Goal: Task Accomplishment & Management: Use online tool/utility

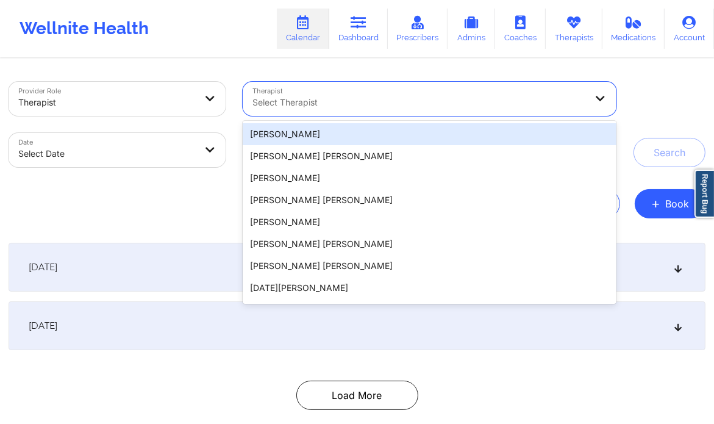
click at [393, 107] on div at bounding box center [420, 102] width 334 height 15
click at [325, 104] on div at bounding box center [420, 102] width 334 height 15
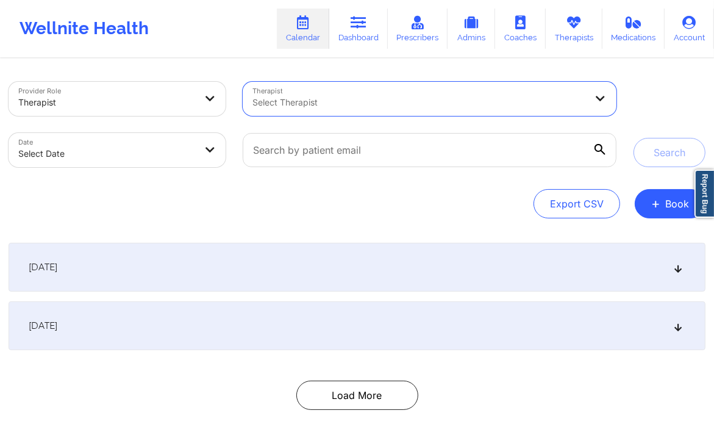
type input "S"
type input "Dashima Green"
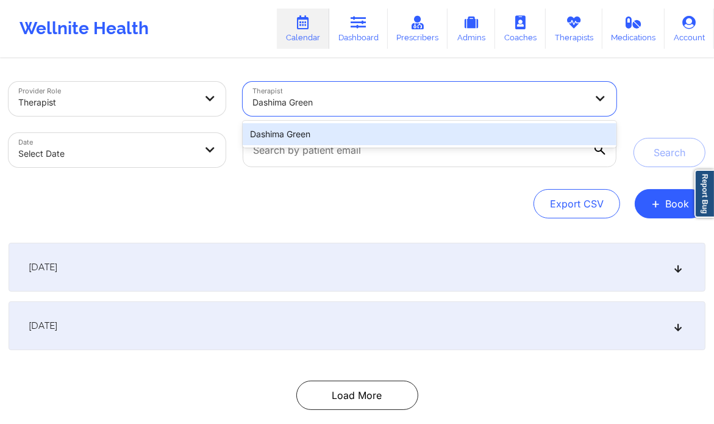
click at [310, 134] on div "Dashima Green" at bounding box center [429, 134] width 373 height 22
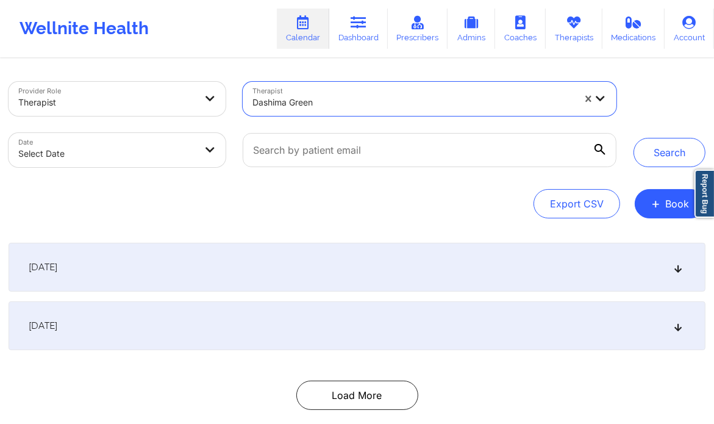
select select "2025-8"
select select "2025-9"
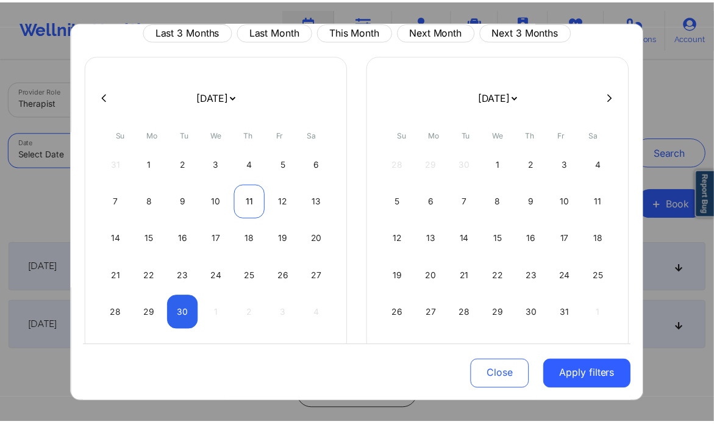
scroll to position [59, 0]
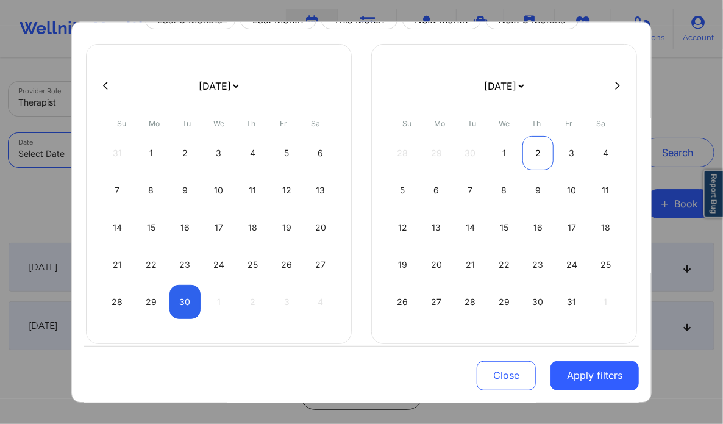
click at [524, 149] on div "2" at bounding box center [538, 153] width 31 height 34
select select "2025-9"
select select "2025-10"
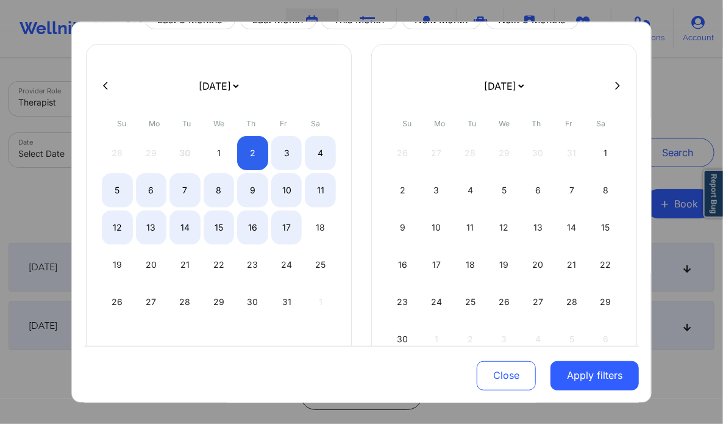
select select "2025-9"
select select "2025-10"
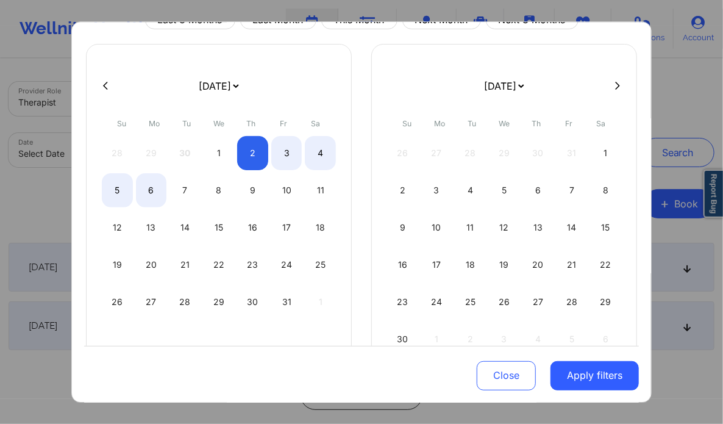
click at [101, 73] on div "[DATE] [DATE] [DATE] [DATE] [DATE] [DATE] [DATE] [DATE] [DATE] [DATE] [DATE] [D…" at bounding box center [219, 212] width 266 height 337
select select "2025-9"
select select "2025-10"
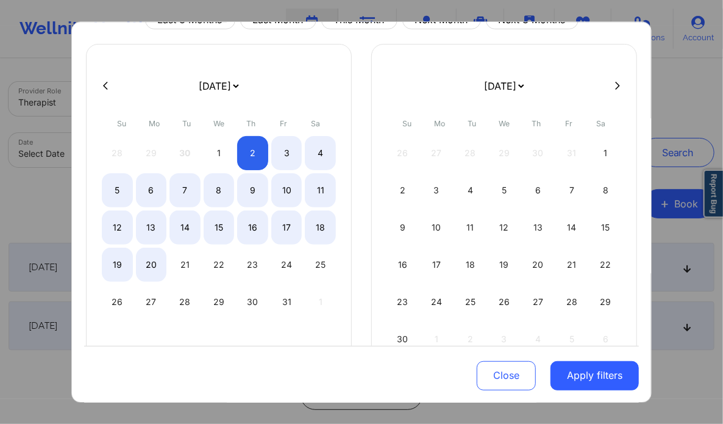
select select "2025-9"
select select "2025-10"
select select "2025-9"
select select "2025-10"
select select "2025-9"
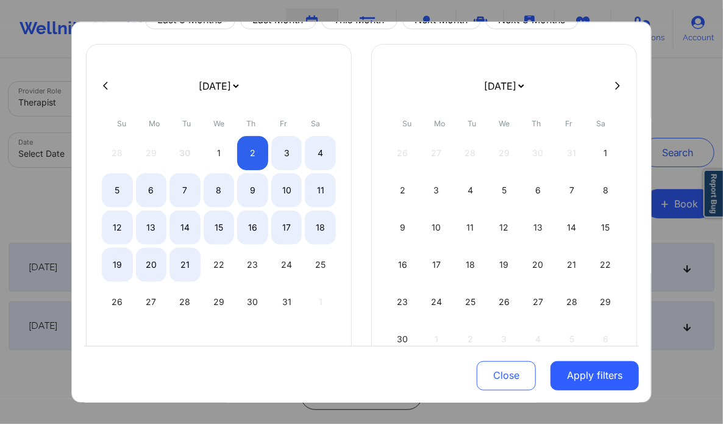
select select "2025-10"
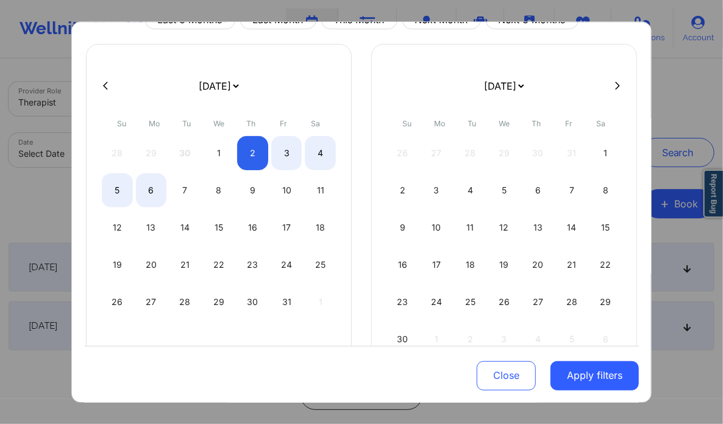
click at [99, 86] on button at bounding box center [105, 86] width 12 height 10
select select "2025-8"
select select "2025-9"
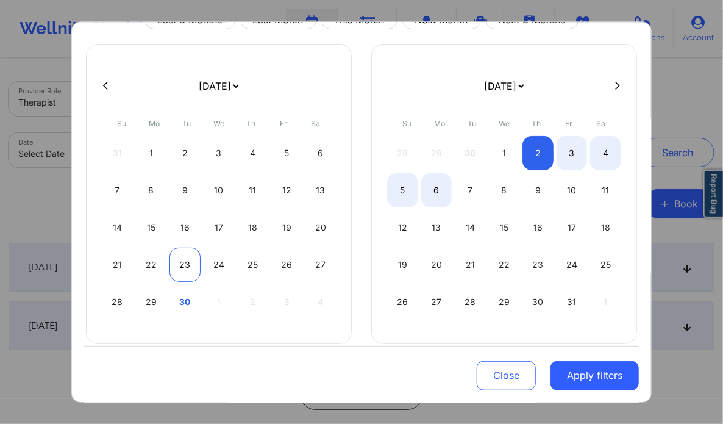
select select "2025-8"
select select "2025-9"
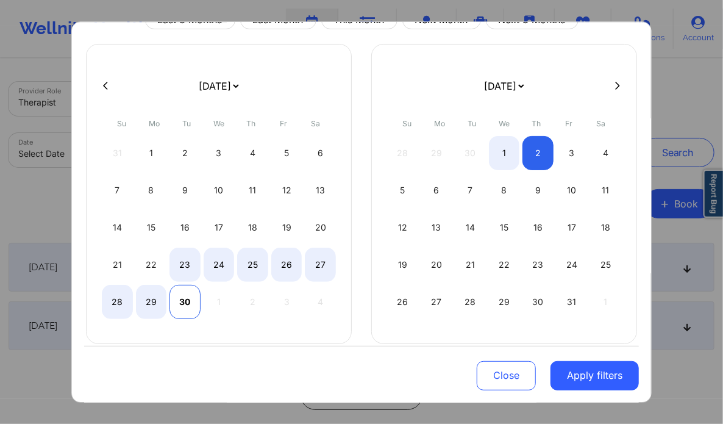
select select "2025-8"
select select "2025-9"
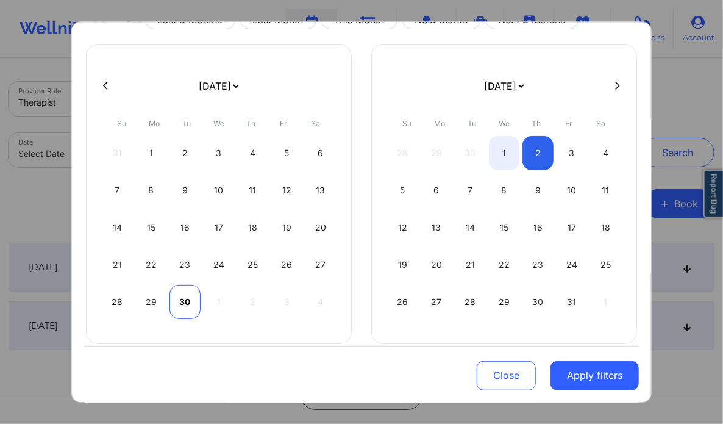
click at [183, 295] on div "30" at bounding box center [185, 302] width 31 height 34
select select "2025-8"
select select "2025-9"
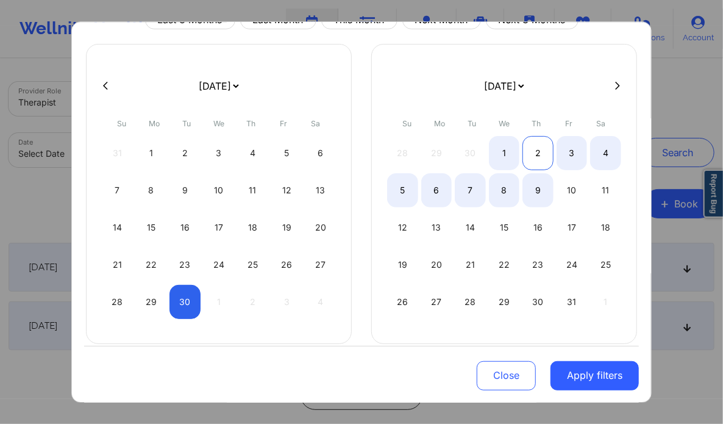
select select "2025-8"
select select "2025-9"
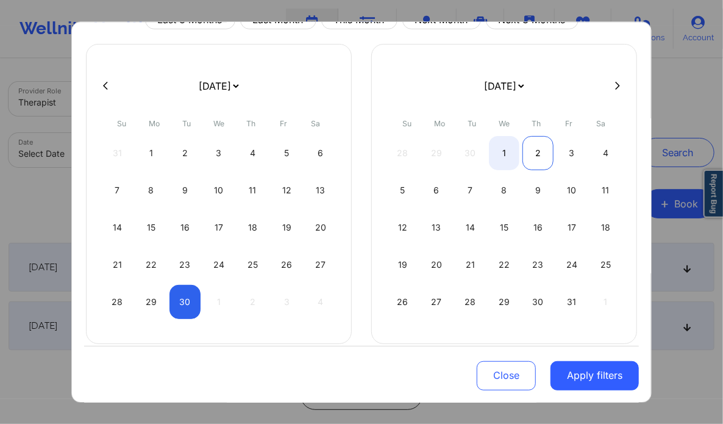
click at [536, 148] on div "2" at bounding box center [538, 153] width 31 height 34
select select "2025-8"
select select "2025-9"
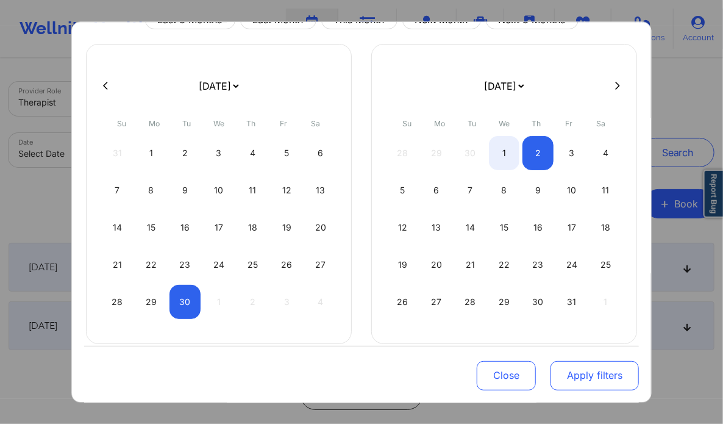
click at [578, 387] on button "Apply filters" at bounding box center [595, 375] width 88 height 29
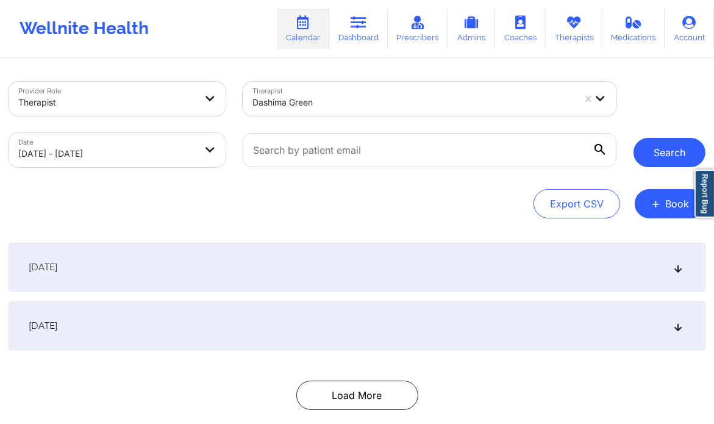
click at [659, 138] on button "Search" at bounding box center [670, 152] width 72 height 29
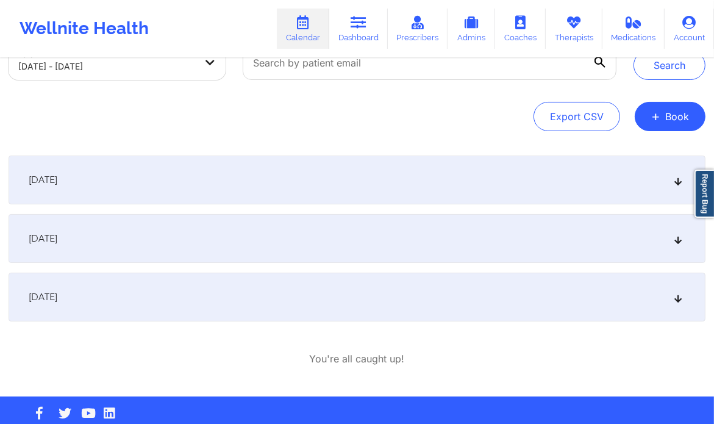
scroll to position [88, 0]
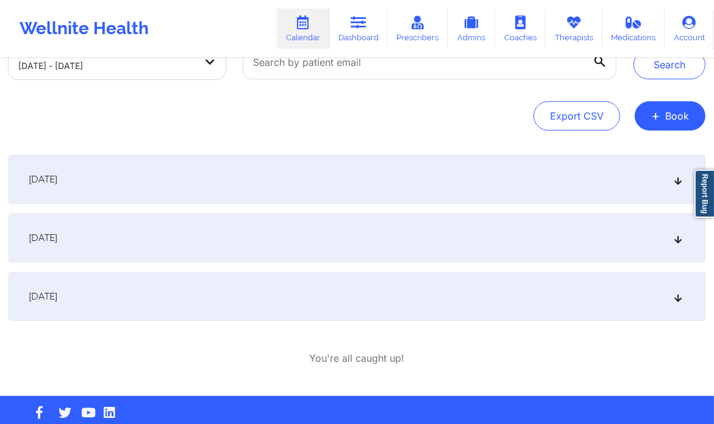
click at [676, 235] on icon at bounding box center [678, 238] width 10 height 9
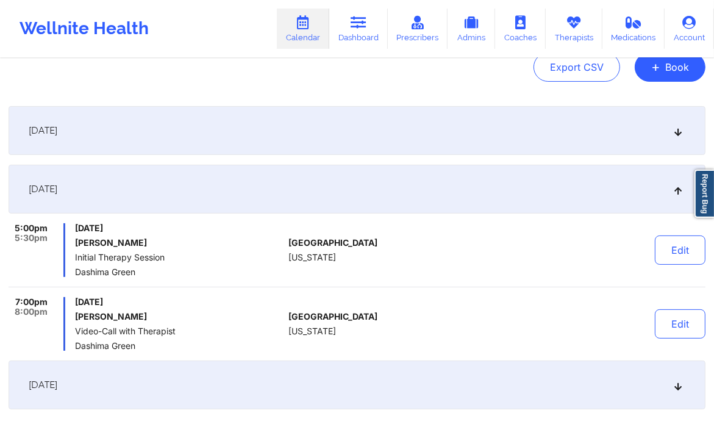
scroll to position [138, 0]
drag, startPoint x: 154, startPoint y: 240, endPoint x: 73, endPoint y: 235, distance: 81.3
click at [73, 235] on div "5:00pm 5:30pm [DATE] [PERSON_NAME] Initial Therapy Session [PERSON_NAME]" at bounding box center [146, 249] width 275 height 54
copy h6 "[PERSON_NAME]"
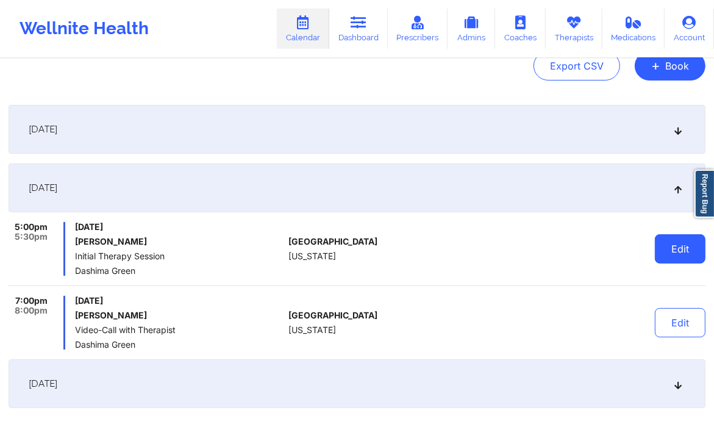
click at [678, 253] on button "Edit" at bounding box center [680, 248] width 51 height 29
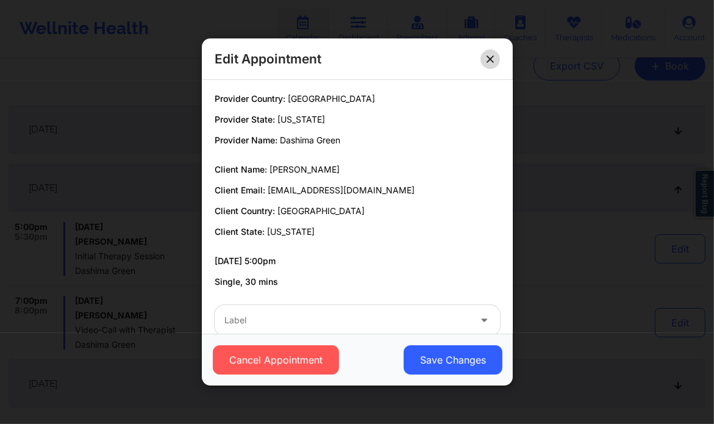
click at [487, 56] on icon at bounding box center [490, 59] width 7 height 7
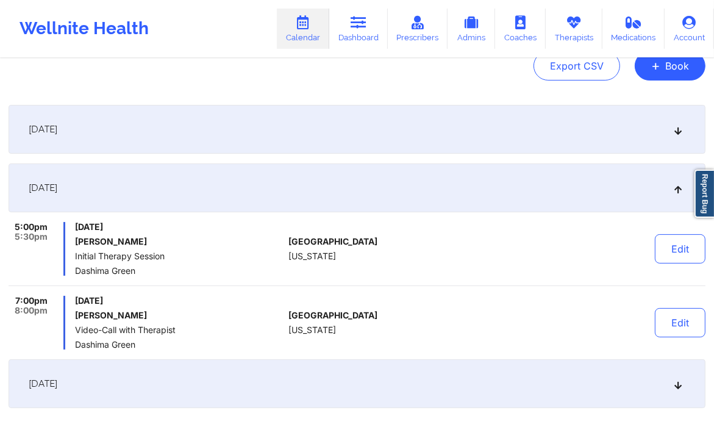
drag, startPoint x: 168, startPoint y: 242, endPoint x: 74, endPoint y: 243, distance: 94.6
click at [74, 243] on div "5:00pm 5:30pm [DATE] [PERSON_NAME] Initial Therapy Session [PERSON_NAME]" at bounding box center [146, 249] width 275 height 54
copy h6 "[PERSON_NAME]"
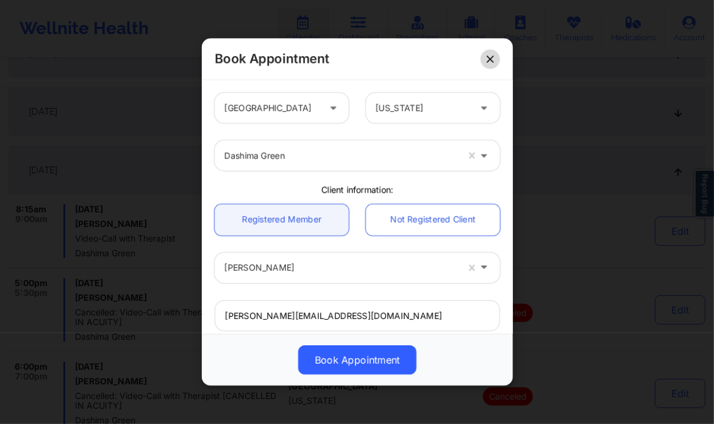
scroll to position [264, 0]
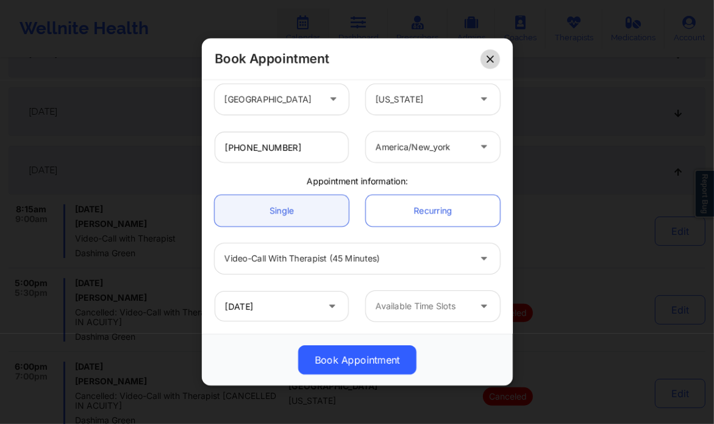
click at [488, 60] on icon at bounding box center [490, 59] width 7 height 7
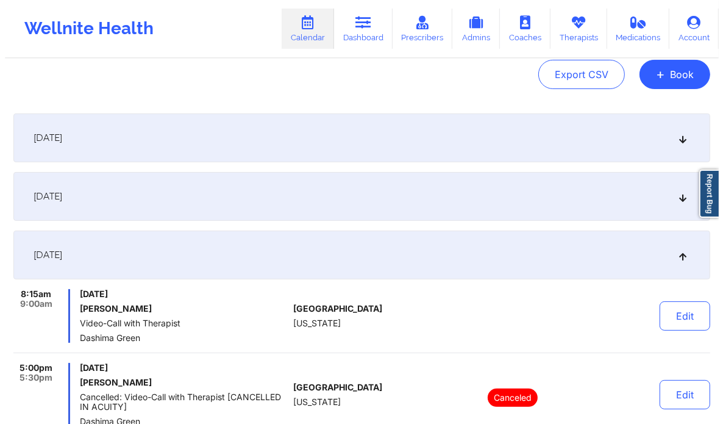
scroll to position [0, 0]
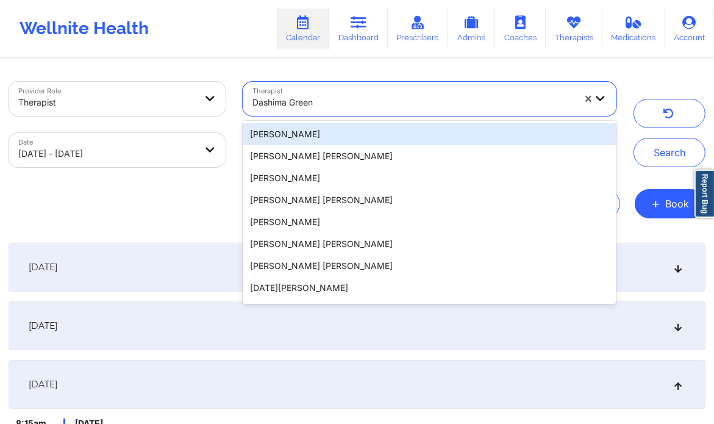
click at [282, 93] on div "Dashima Green" at bounding box center [413, 102] width 321 height 27
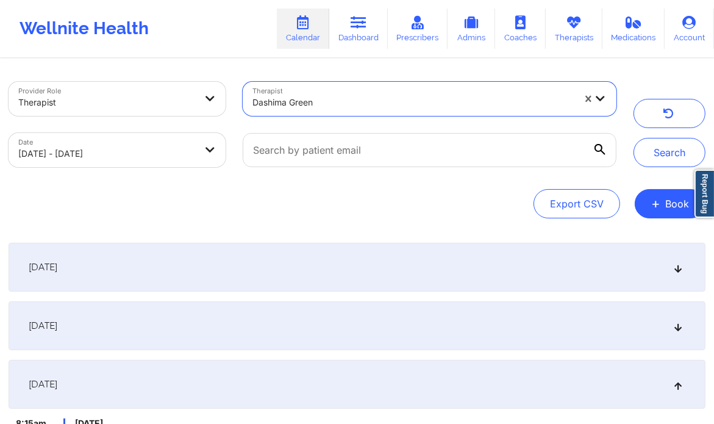
click at [282, 93] on div "Dashima Green" at bounding box center [413, 102] width 321 height 27
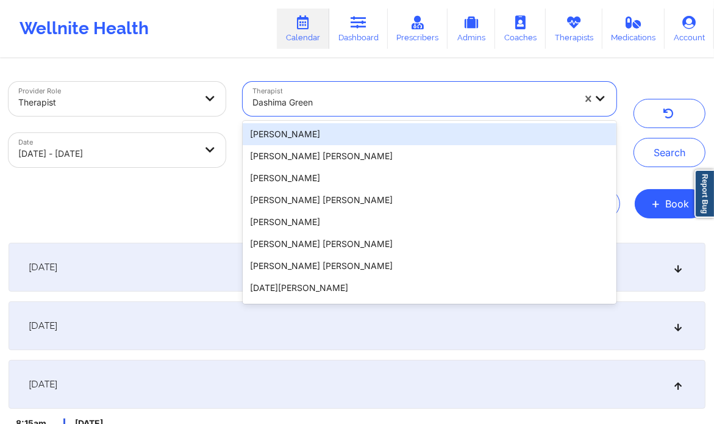
click at [282, 93] on div "Dashima Green" at bounding box center [413, 102] width 321 height 27
click at [282, 108] on div at bounding box center [413, 102] width 321 height 15
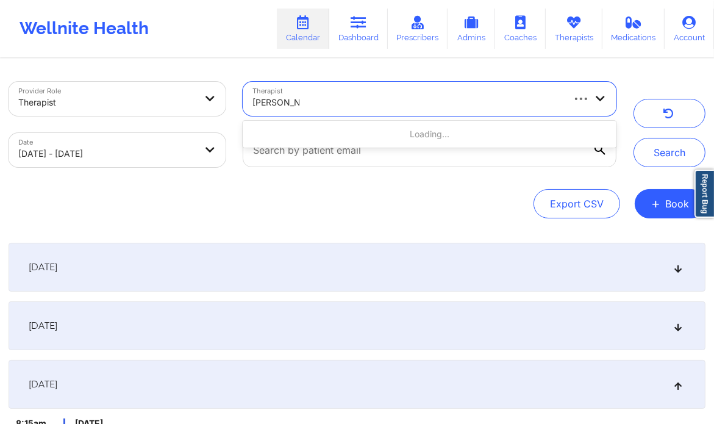
type input "darcel tyson"
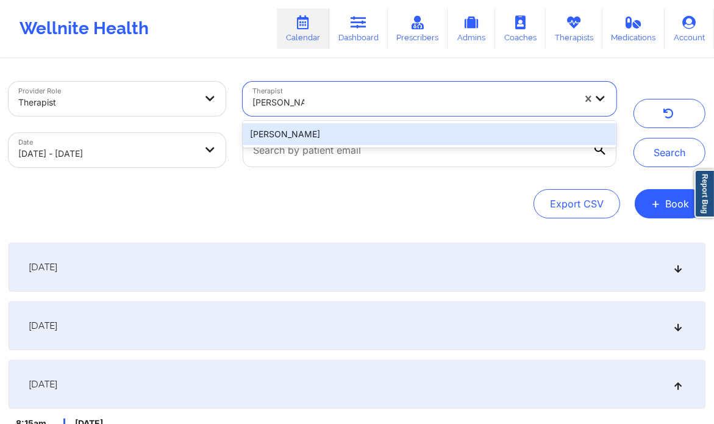
click at [322, 136] on div "Darcel Tyson" at bounding box center [429, 134] width 373 height 22
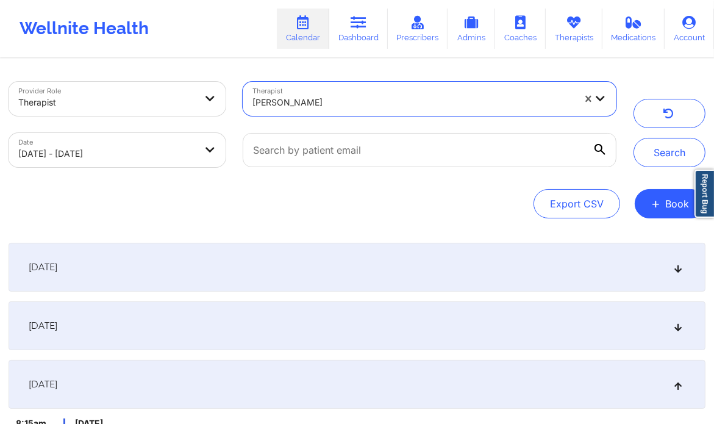
select select "2025-8"
select select "2025-9"
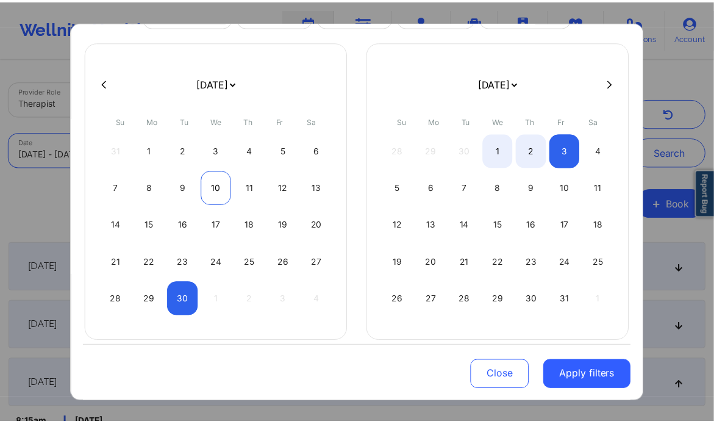
scroll to position [62, 0]
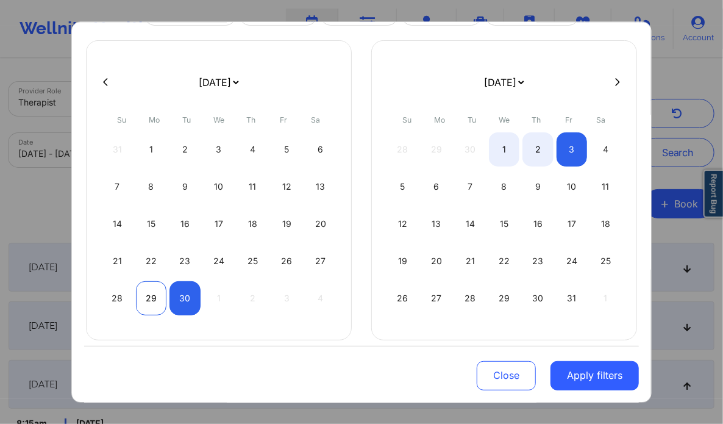
click at [153, 291] on div "29" at bounding box center [151, 298] width 31 height 34
select select "2025-8"
select select "2025-9"
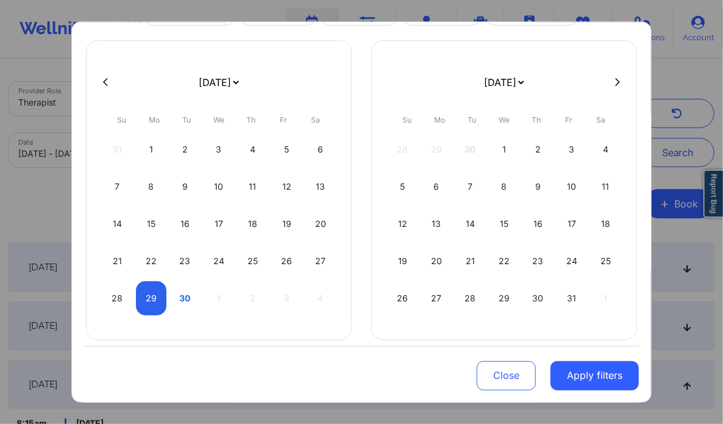
select select "2025-8"
select select "2025-9"
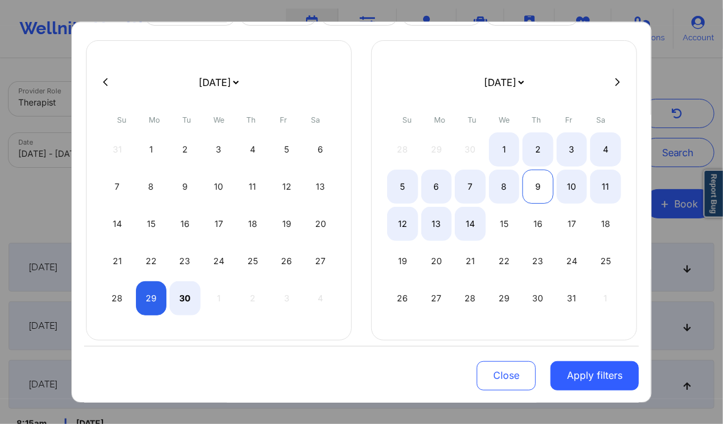
select select "2025-8"
select select "2025-9"
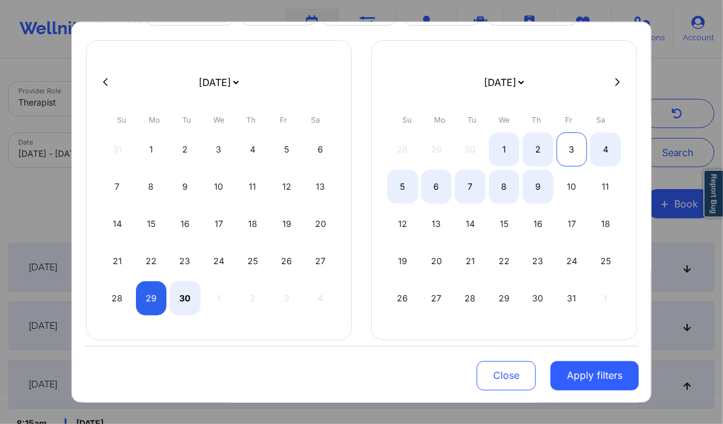
select select "2025-8"
select select "2025-9"
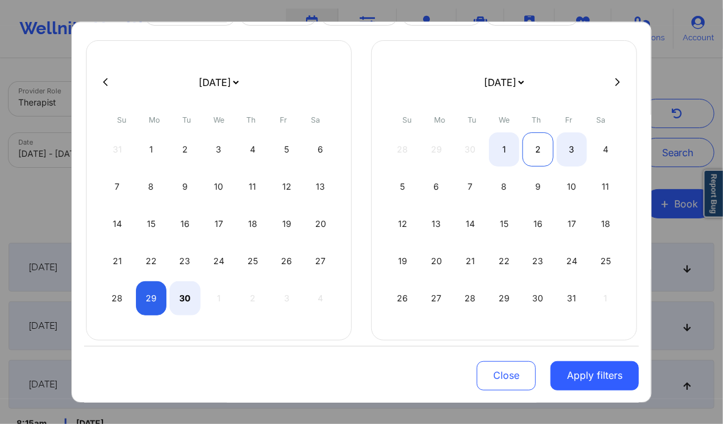
select select "2025-8"
select select "2025-9"
select select "2025-8"
select select "2025-9"
click at [578, 150] on div "3" at bounding box center [572, 149] width 31 height 34
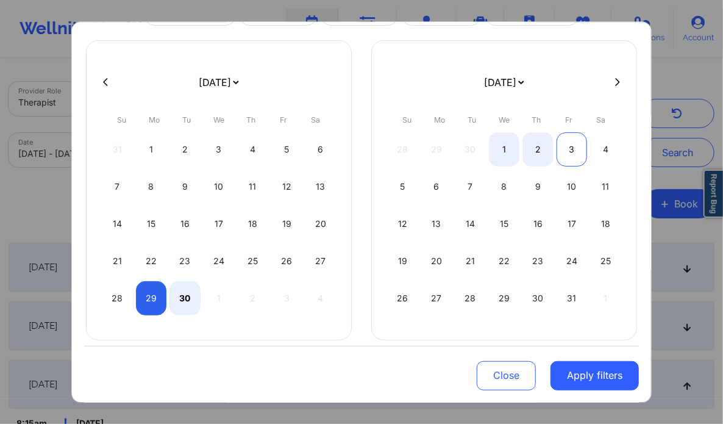
select select "2025-8"
select select "2025-9"
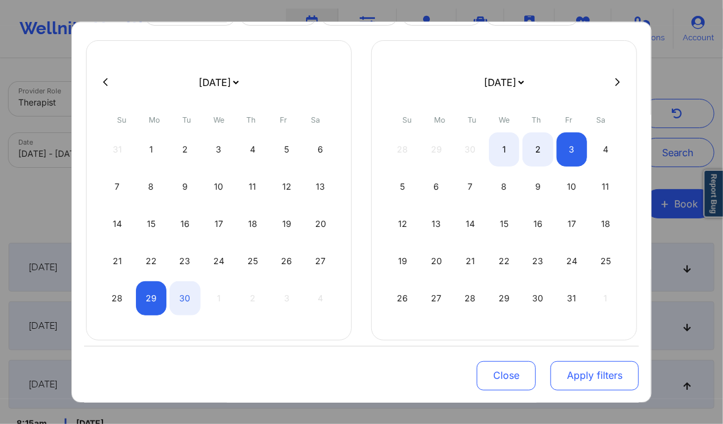
click at [581, 368] on button "Apply filters" at bounding box center [595, 375] width 88 height 29
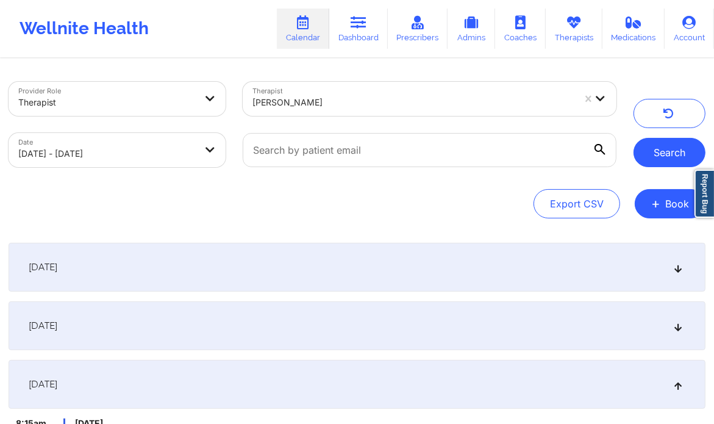
click at [661, 153] on button "Search" at bounding box center [670, 152] width 72 height 29
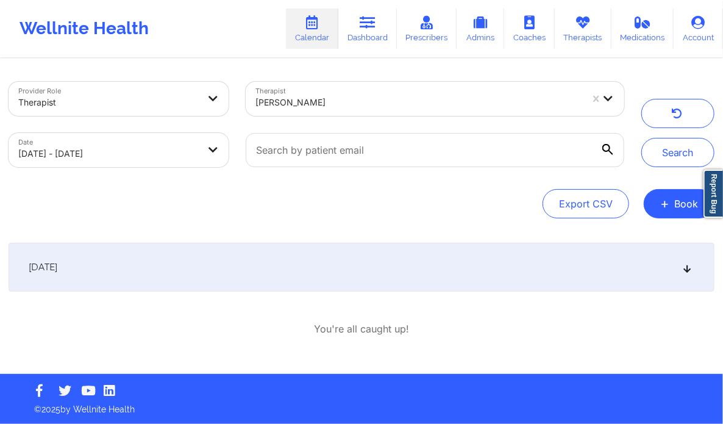
click at [493, 267] on div "[DATE]" at bounding box center [362, 267] width 706 height 49
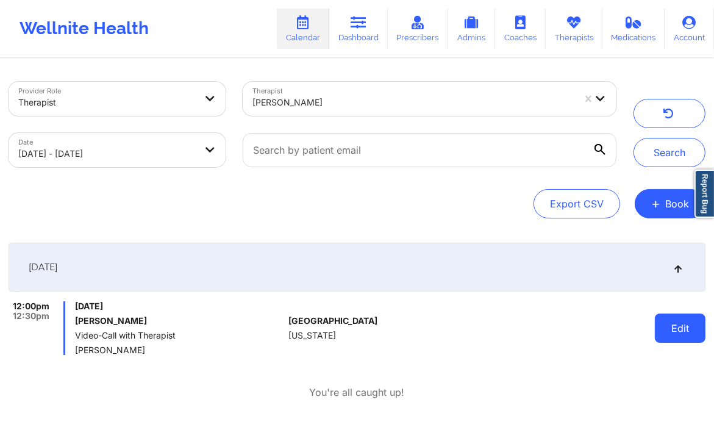
click at [667, 323] on button "Edit" at bounding box center [680, 328] width 51 height 29
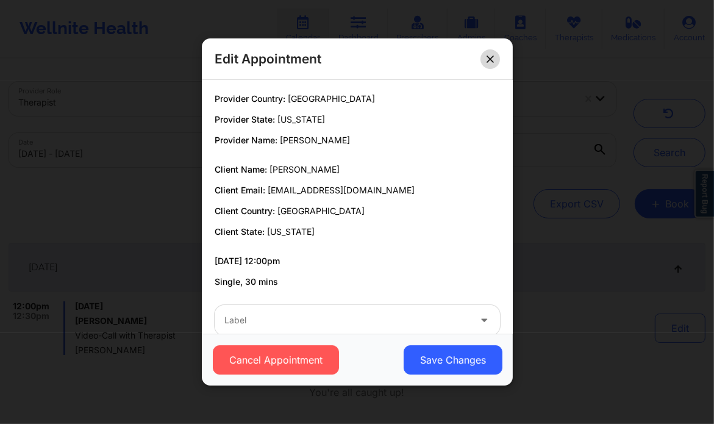
click at [483, 57] on button at bounding box center [491, 59] width 20 height 20
